Goal: Navigation & Orientation: Go to known website

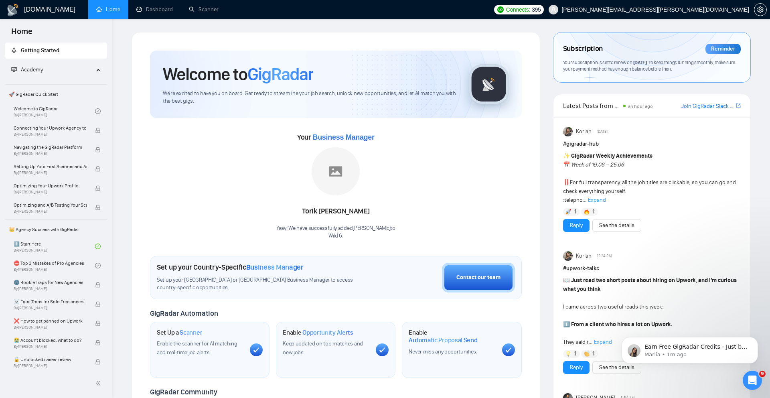
click at [27, 5] on h1 "[DOMAIN_NAME]" at bounding box center [49, 9] width 51 height 19
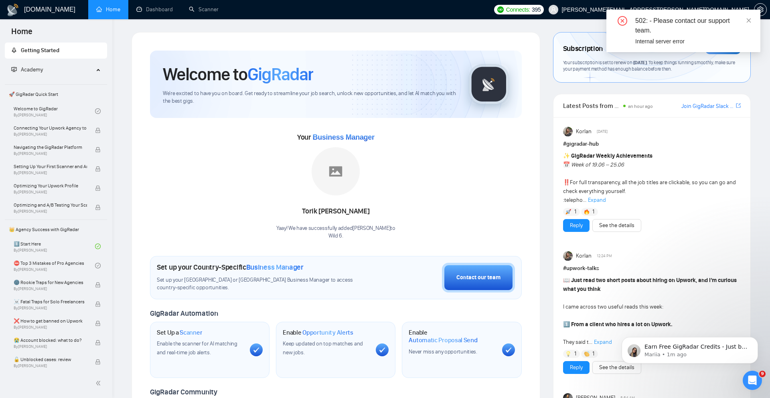
drag, startPoint x: 748, startPoint y: 21, endPoint x: 705, endPoint y: 39, distance: 46.2
click at [748, 21] on icon "close" at bounding box center [749, 21] width 6 height 6
